Goal: Information Seeking & Learning: Stay updated

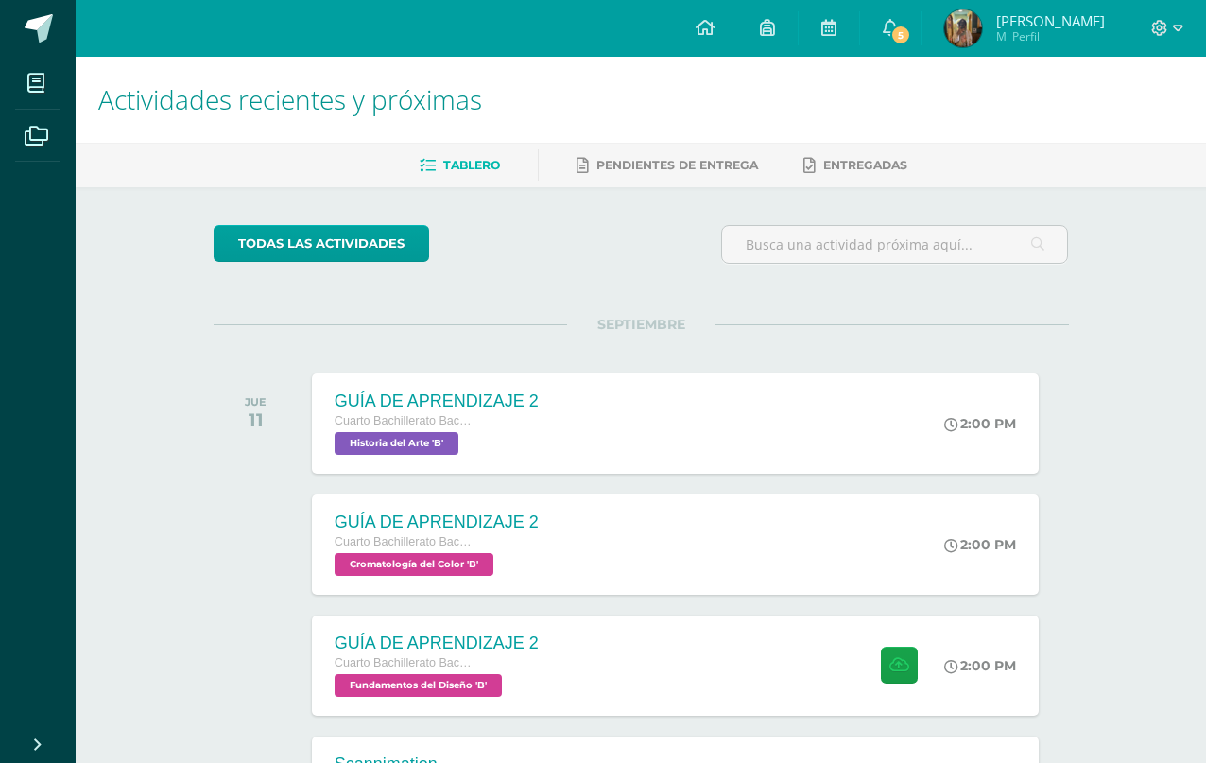
click at [895, 28] on span "5" at bounding box center [901, 35] width 21 height 21
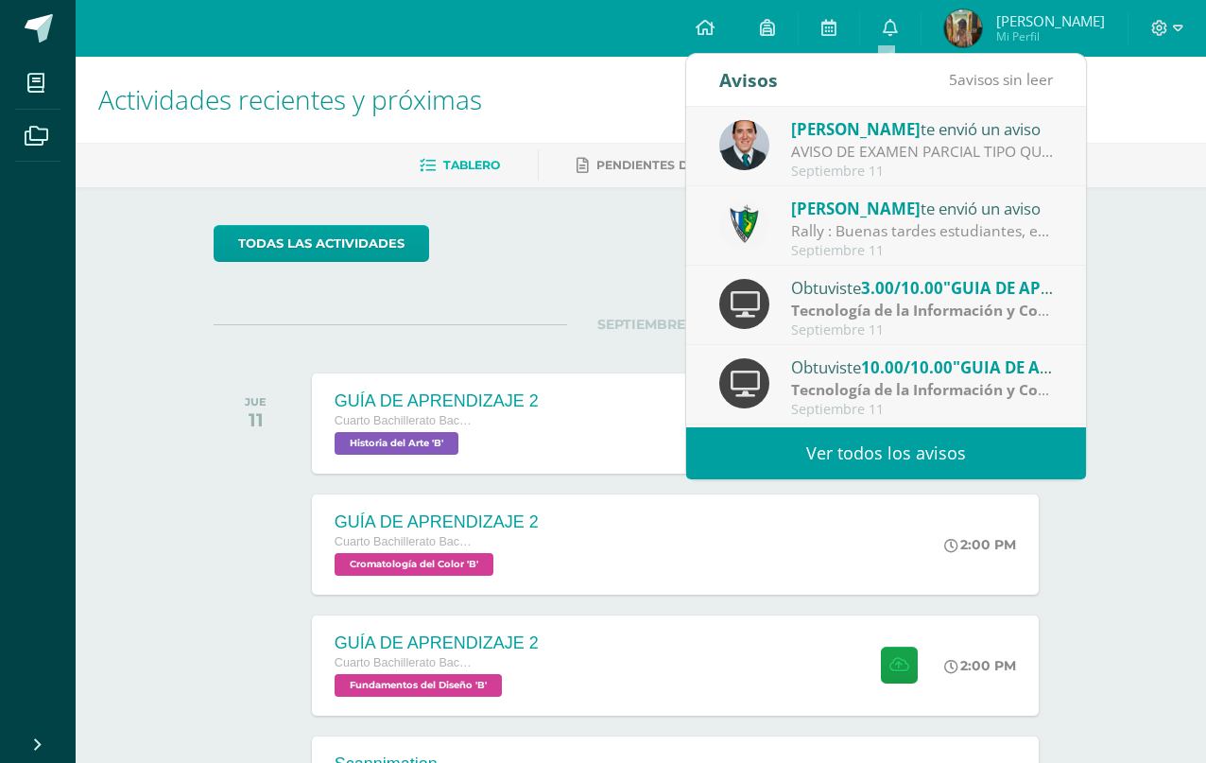
click at [984, 451] on link "Ver todos los avisos" at bounding box center [886, 453] width 400 height 52
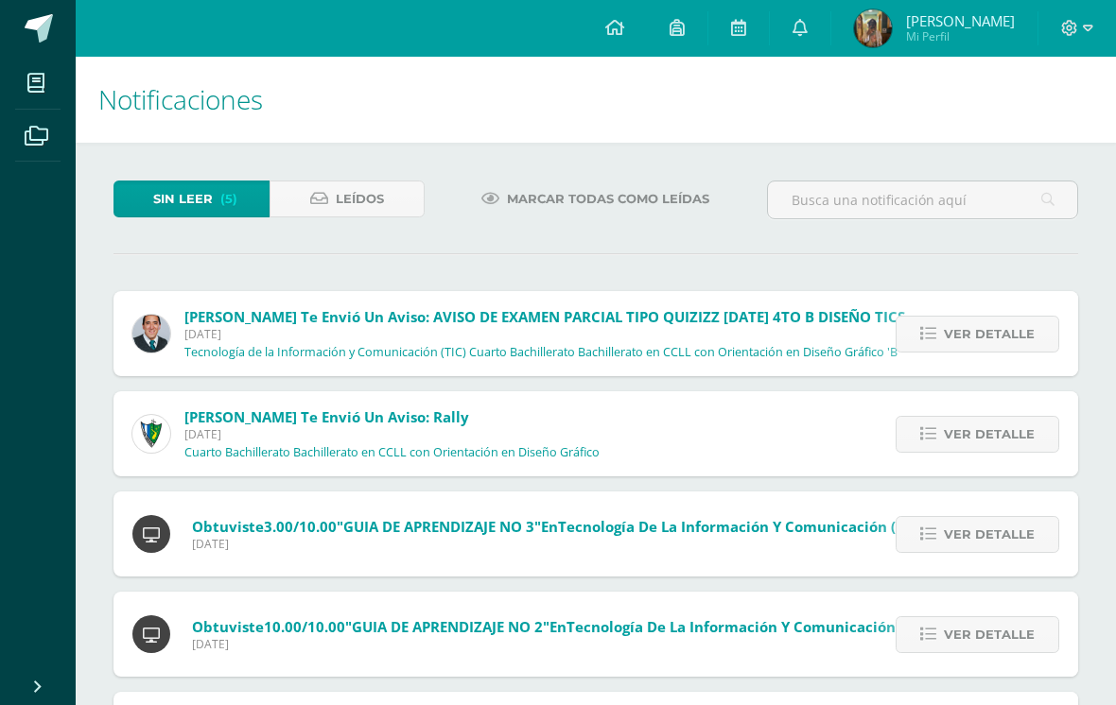
click at [976, 436] on span "Ver detalle" at bounding box center [989, 434] width 91 height 35
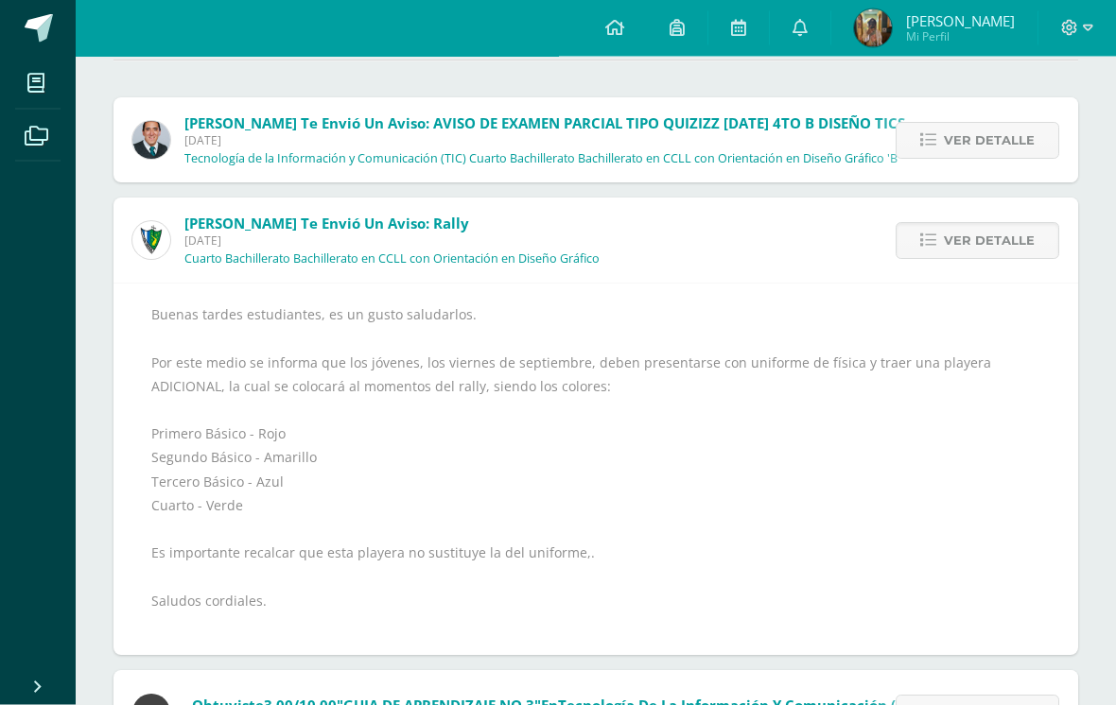
scroll to position [194, 0]
click at [966, 254] on span "Ver detalle" at bounding box center [989, 240] width 91 height 35
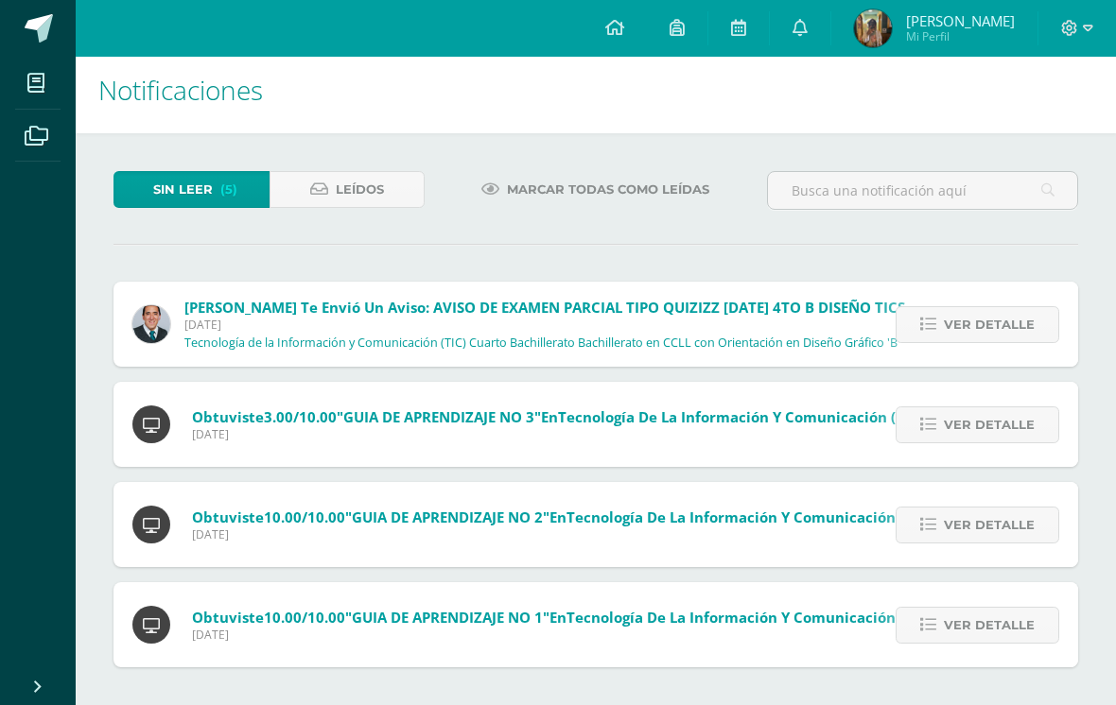
scroll to position [12, 0]
click at [977, 408] on span "Ver detalle" at bounding box center [989, 425] width 91 height 35
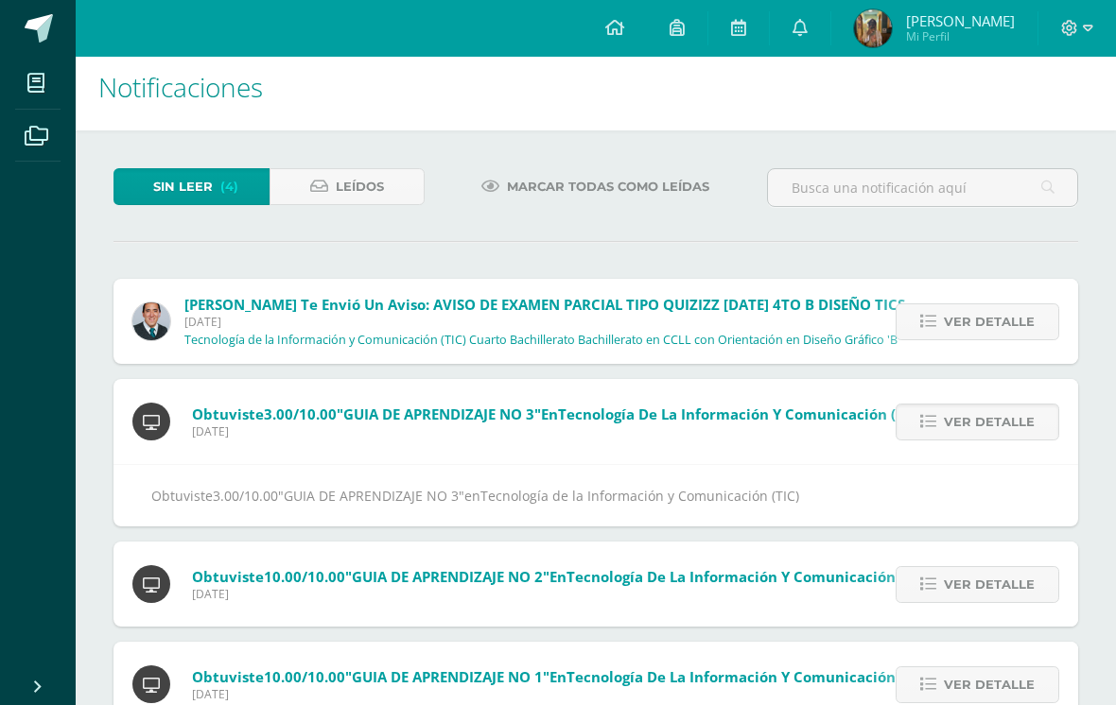
click at [976, 417] on span "Ver detalle" at bounding box center [989, 422] width 91 height 35
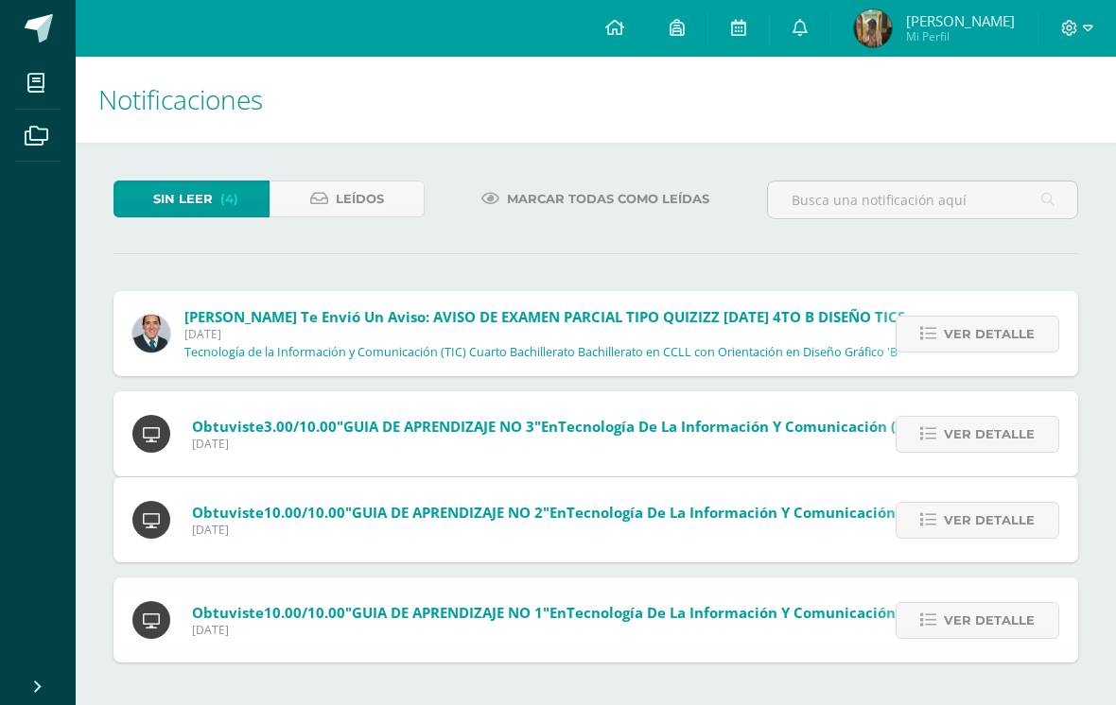
scroll to position [0, 0]
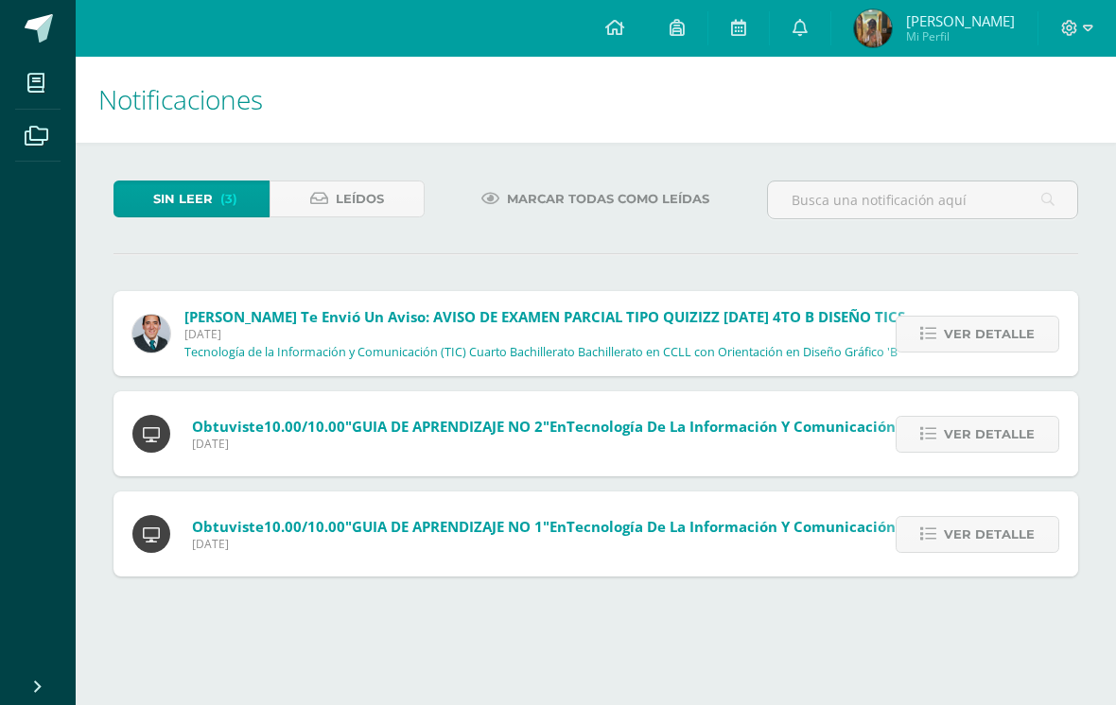
click at [974, 429] on span "Ver detalle" at bounding box center [989, 434] width 91 height 35
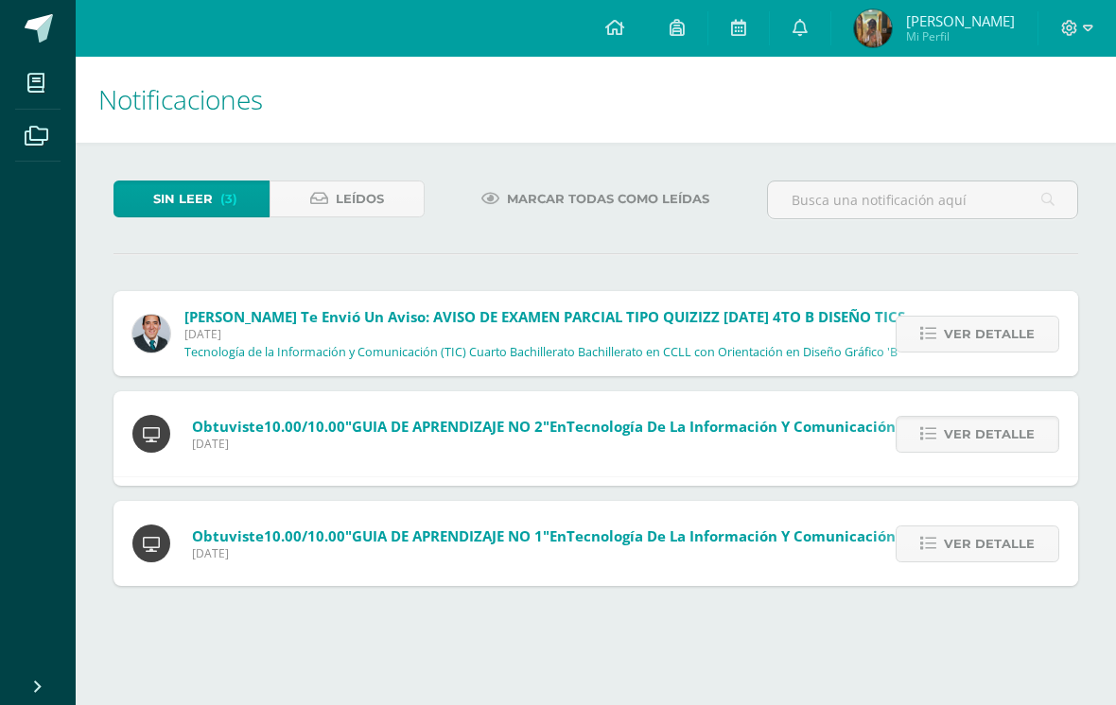
click at [973, 429] on span "Ver detalle" at bounding box center [989, 434] width 91 height 35
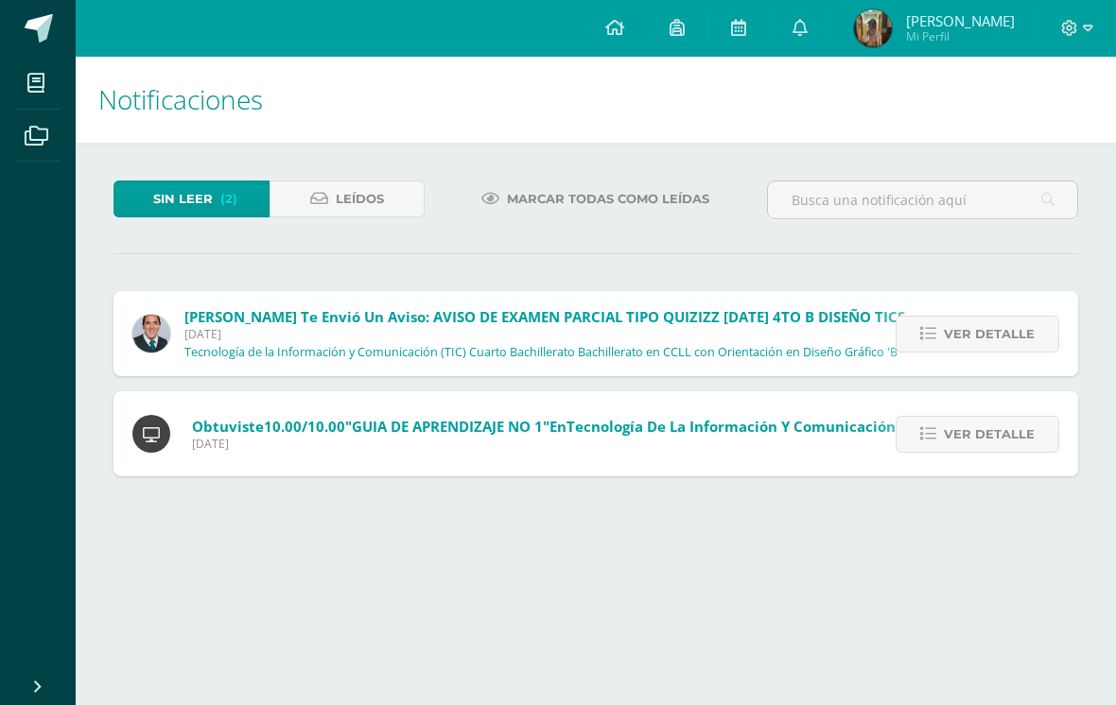
click at [964, 411] on div "Ver detalle" at bounding box center [972, 433] width 211 height 85
click at [963, 411] on div "Ver detalle" at bounding box center [972, 433] width 211 height 85
click at [961, 433] on span "Ver detalle" at bounding box center [989, 434] width 91 height 35
click at [960, 433] on span "Ver detalle" at bounding box center [989, 434] width 91 height 35
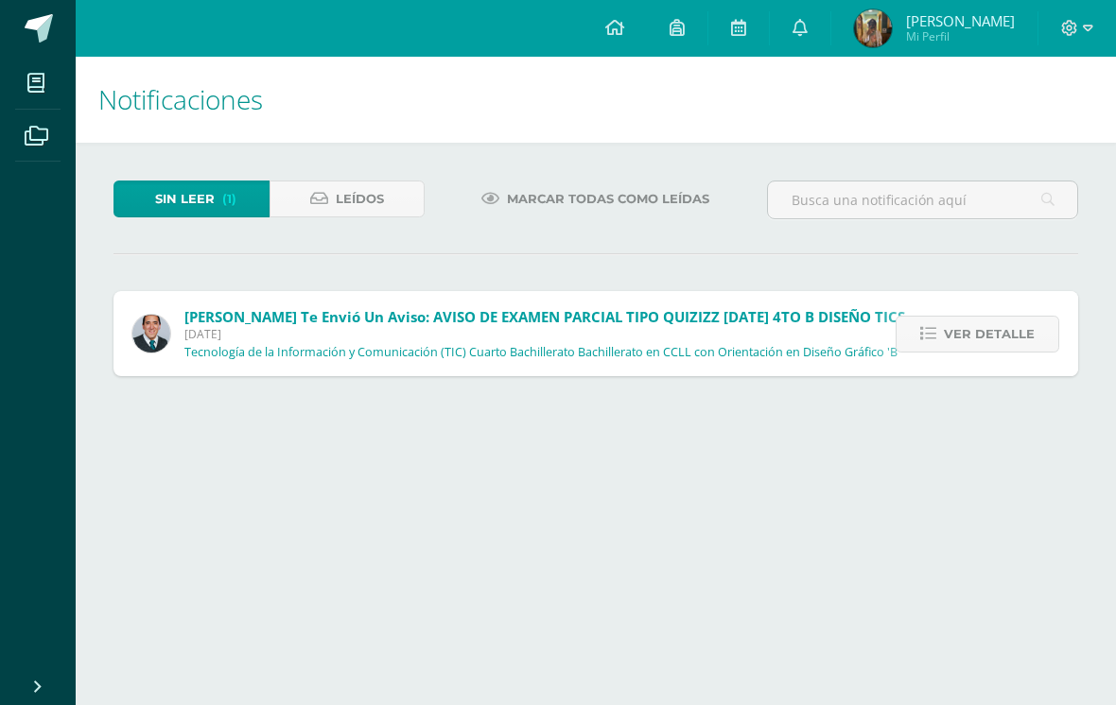
click at [981, 349] on span "Ver detalle" at bounding box center [989, 334] width 91 height 35
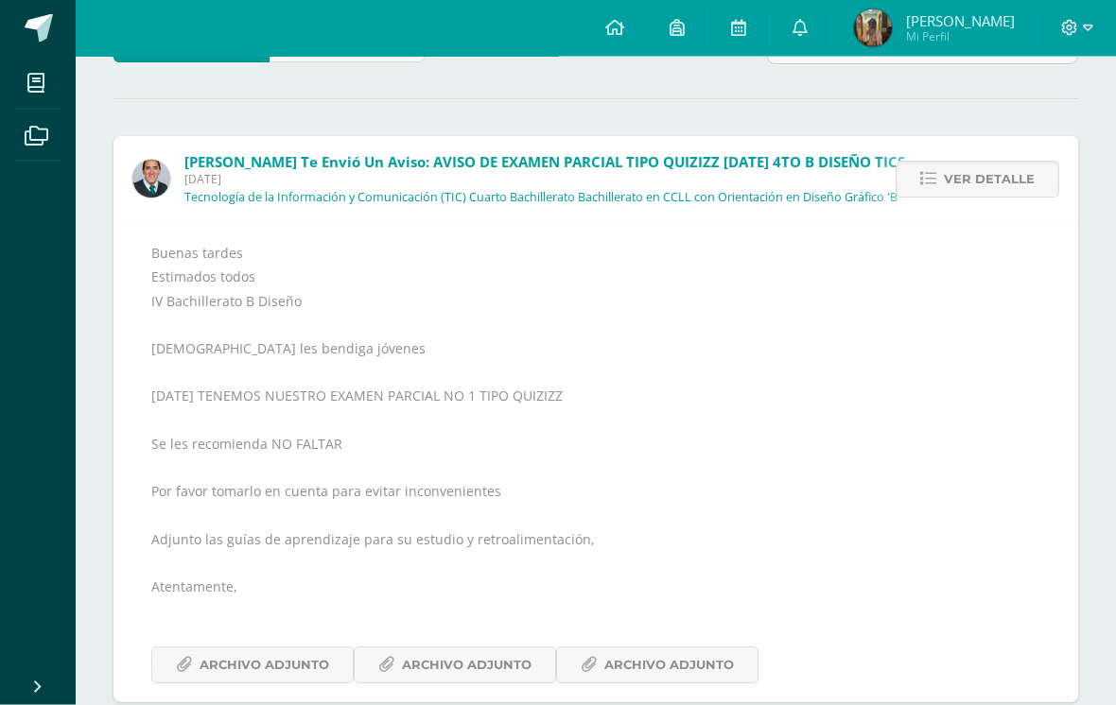
scroll to position [160, 0]
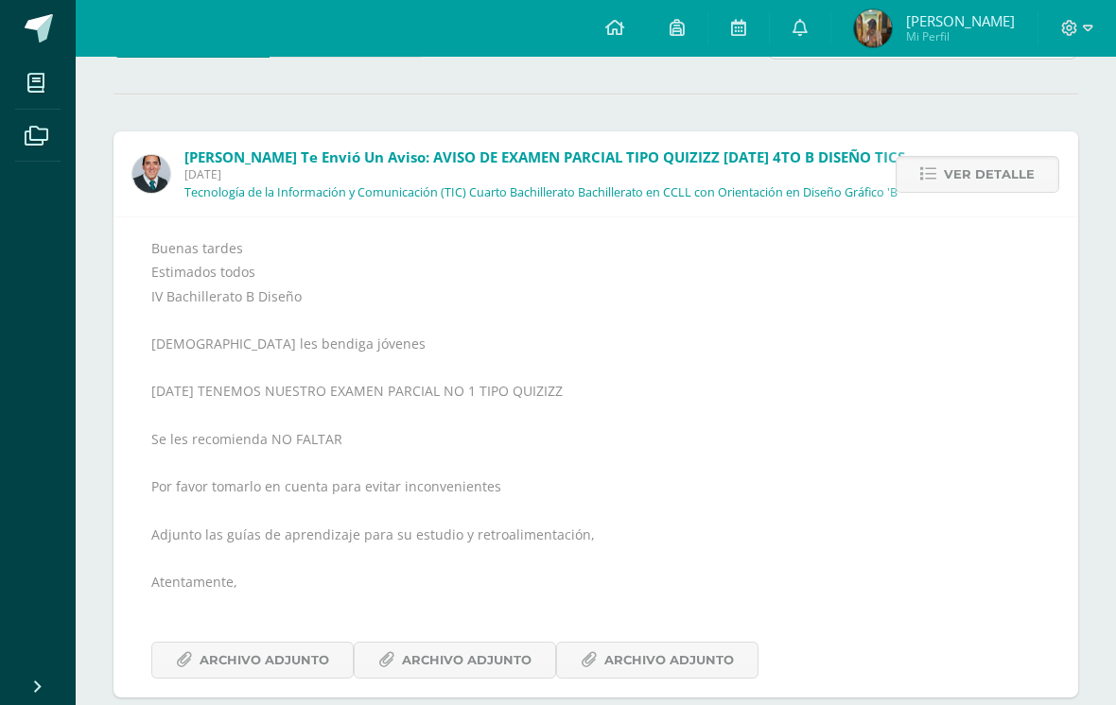
click at [976, 183] on span "Ver detalle" at bounding box center [989, 174] width 91 height 35
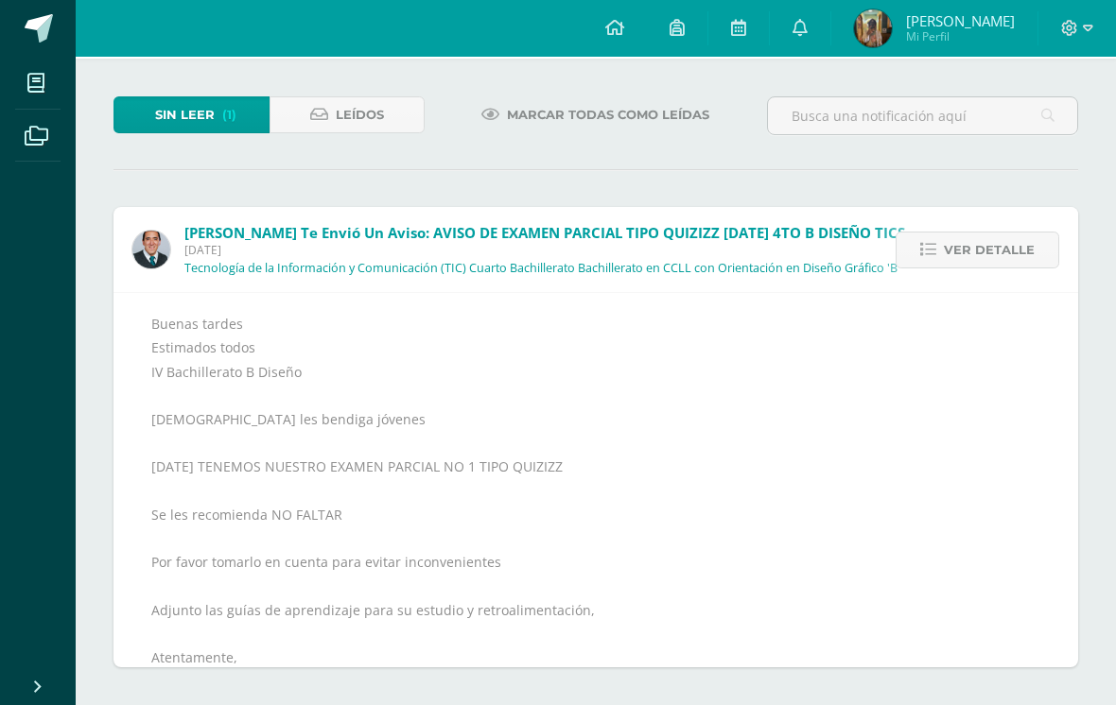
scroll to position [0, 0]
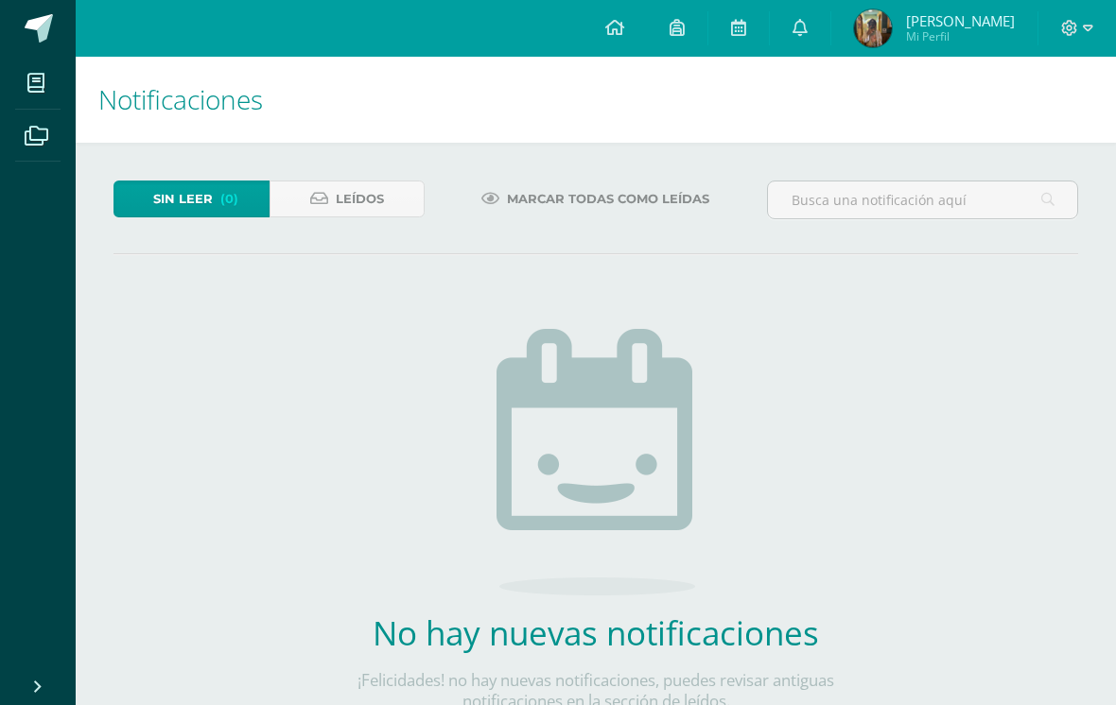
click at [332, 203] on link "Leídos" at bounding box center [347, 199] width 156 height 37
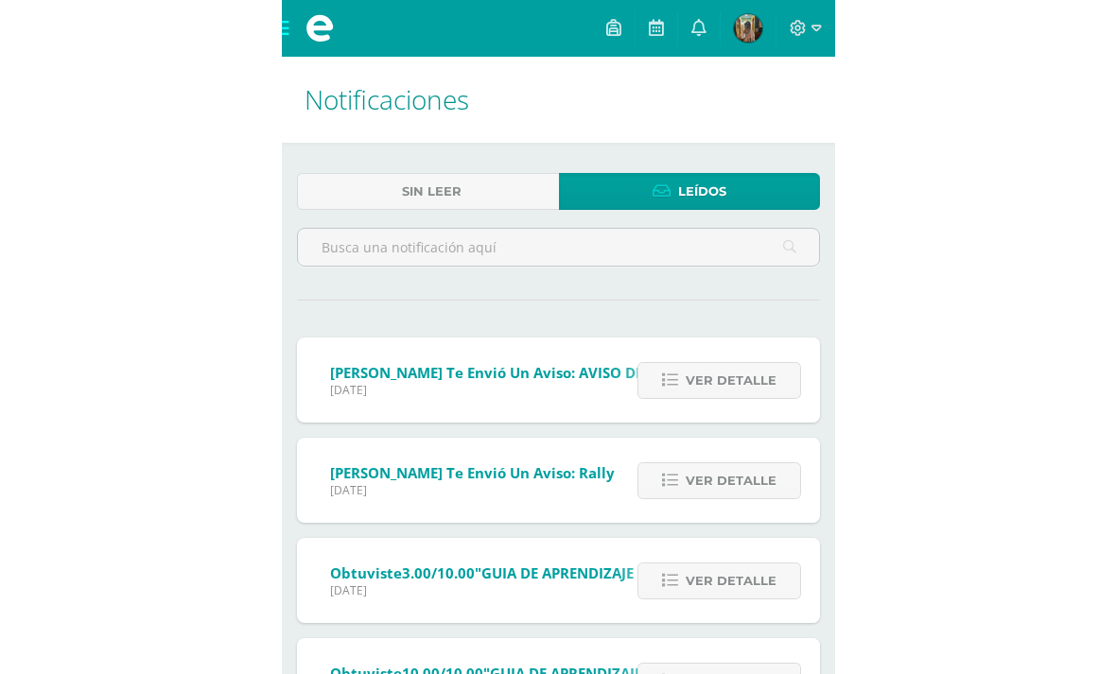
scroll to position [16, 0]
